Goal: Task Accomplishment & Management: Manage account settings

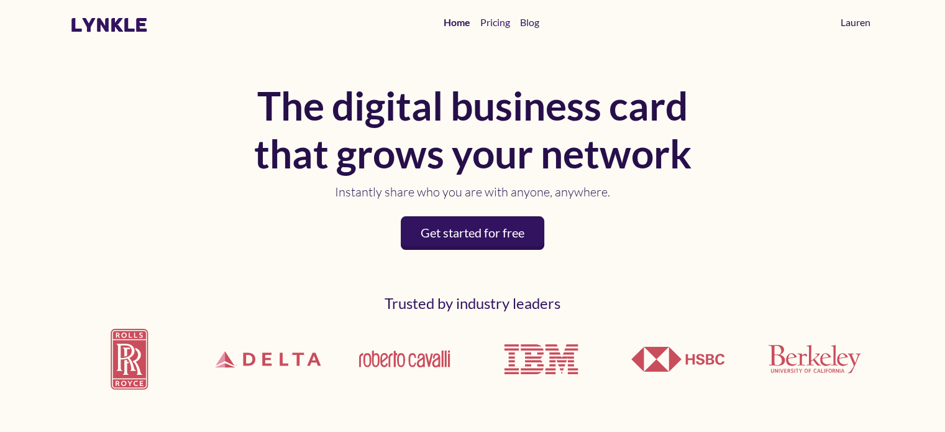
click at [856, 21] on link "Lauren" at bounding box center [856, 22] width 40 height 25
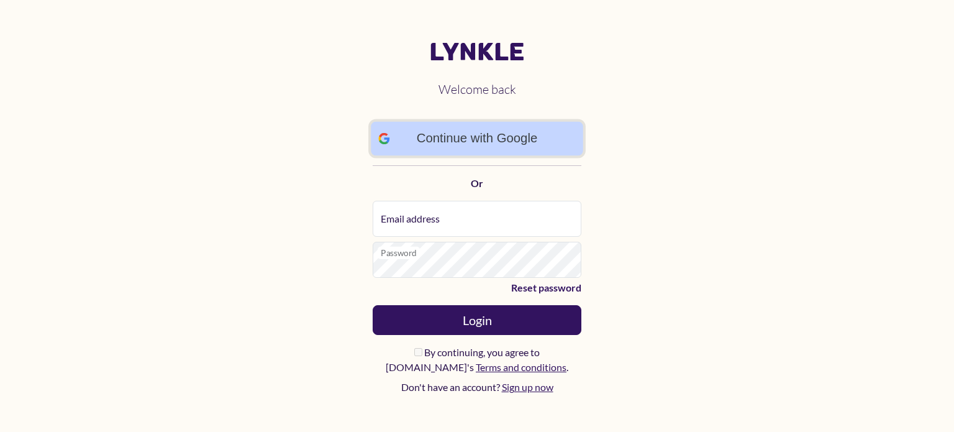
click at [495, 140] on link "Continue with Google" at bounding box center [477, 138] width 212 height 34
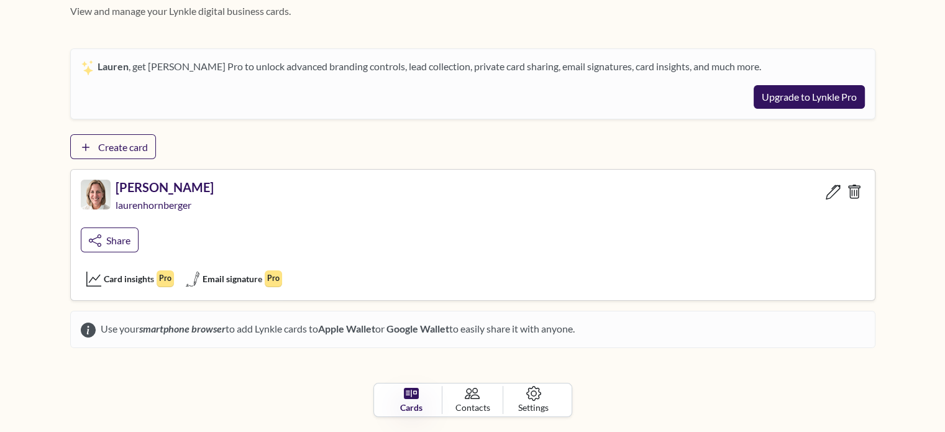
scroll to position [83, 0]
click at [538, 394] on icon at bounding box center [534, 393] width 14 height 14
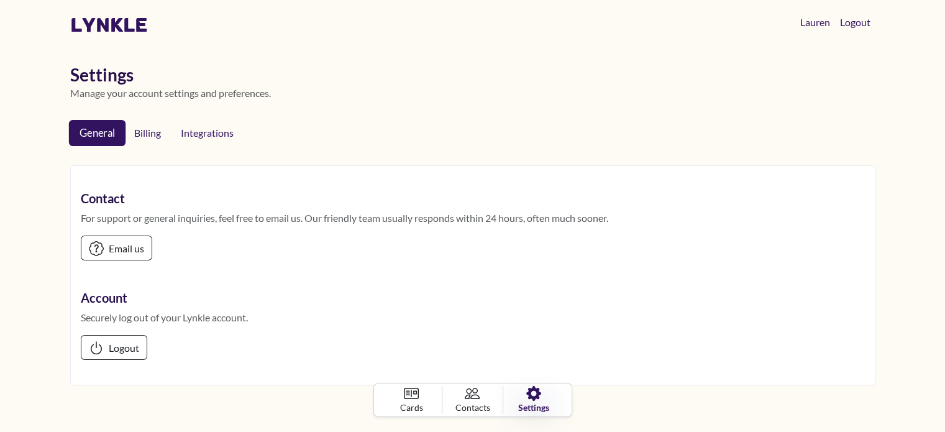
click at [88, 132] on link "General" at bounding box center [96, 133] width 57 height 26
click at [148, 129] on link "Billing" at bounding box center [147, 133] width 49 height 26
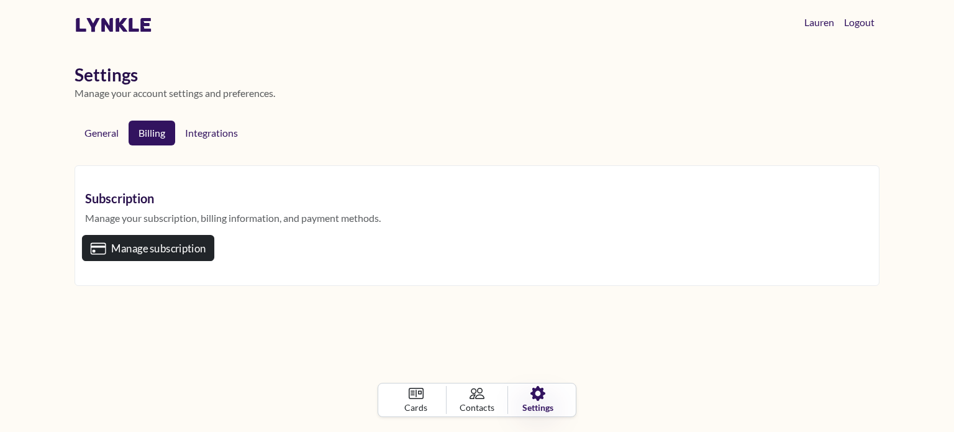
click at [179, 252] on span "Manage subscription" at bounding box center [158, 248] width 94 height 12
